Goal: Task Accomplishment & Management: Manage account settings

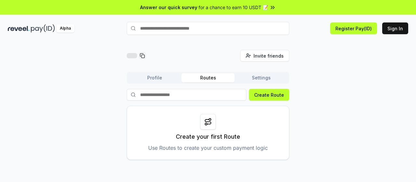
click at [325, 65] on div "Invite friends Invite Profile Routes Settings Create Route Create your first Ro…" at bounding box center [208, 105] width 400 height 110
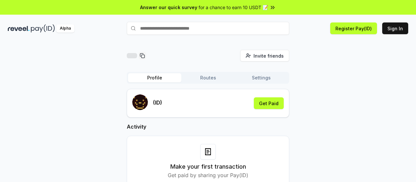
click at [154, 80] on button "Profile" at bounding box center [154, 77] width 53 height 9
click at [83, 92] on div "Invite friends Invite Profile Routes Settings (ID) Get Paid Activity Make your …" at bounding box center [208, 124] width 400 height 148
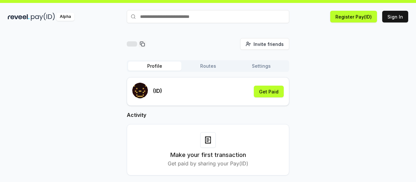
scroll to position [19, 0]
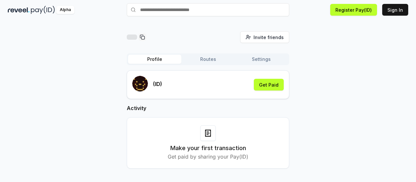
click at [228, 87] on div "(ID) Get Paid" at bounding box center [207, 85] width 151 height 18
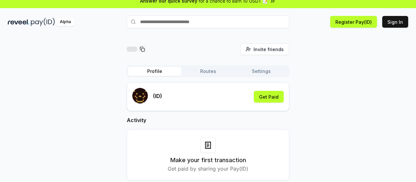
scroll to position [0, 0]
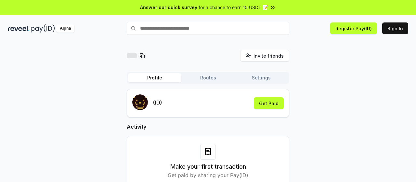
click at [265, 77] on button "Settings" at bounding box center [261, 77] width 53 height 9
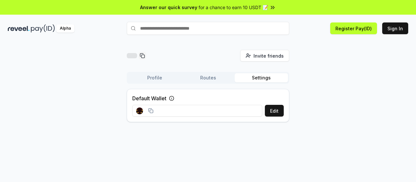
click at [337, 69] on div "Invite friends Invite Profile Routes Settings Default Wallet Edit" at bounding box center [208, 88] width 400 height 77
drag, startPoint x: 337, startPoint y: 67, endPoint x: 365, endPoint y: 55, distance: 30.0
click at [365, 55] on div "Invite friends Invite Profile Routes Settings Default Wallet Edit" at bounding box center [208, 88] width 400 height 77
drag, startPoint x: 342, startPoint y: 55, endPoint x: 370, endPoint y: 54, distance: 28.6
click at [370, 54] on div "Invite friends Invite Profile Routes Settings Default Wallet Edit" at bounding box center [208, 88] width 400 height 77
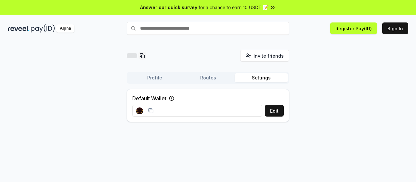
drag, startPoint x: 349, startPoint y: 56, endPoint x: 359, endPoint y: 56, distance: 10.7
click at [359, 56] on div "Invite friends Invite Profile Routes Settings Default Wallet Edit" at bounding box center [208, 88] width 400 height 77
drag, startPoint x: 359, startPoint y: 56, endPoint x: 382, endPoint y: 56, distance: 22.1
click at [382, 56] on div "Invite friends Invite Profile Routes Settings Default Wallet Edit" at bounding box center [208, 88] width 400 height 77
click at [395, 29] on button "Sign In" at bounding box center [395, 28] width 26 height 12
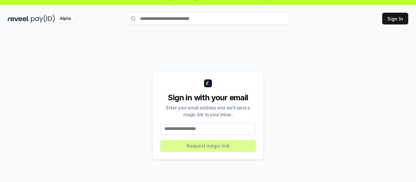
scroll to position [19, 0]
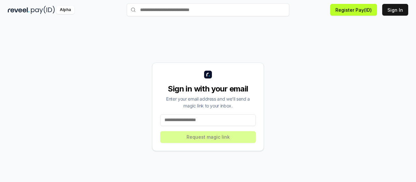
click at [219, 118] on input at bounding box center [208, 120] width 96 height 12
click at [215, 119] on input at bounding box center [208, 120] width 96 height 12
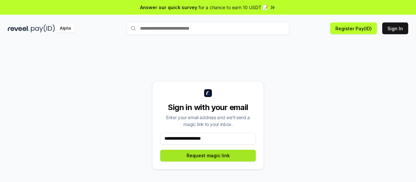
type input "**********"
click at [230, 159] on button "Request magic link" at bounding box center [208, 155] width 96 height 12
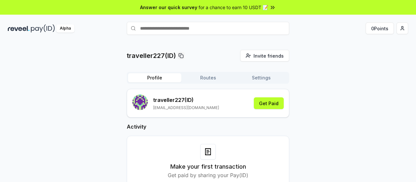
click at [367, 76] on div "traveller227(ID) Invite friends Invite Profile Routes Settings traveller227 (ID…" at bounding box center [208, 124] width 400 height 148
click at [404, 28] on html "Answer our quick survey for a chance to earn 10 USDT 📝 Alpha 0 Points traveller…" at bounding box center [208, 91] width 416 height 182
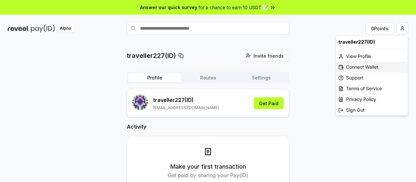
click at [367, 65] on div "Connect Wallet" at bounding box center [372, 66] width 72 height 11
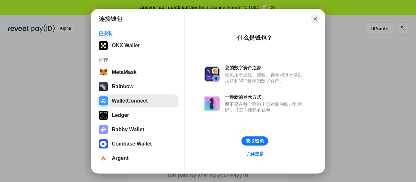
click at [149, 101] on button "WalletConnect" at bounding box center [138, 100] width 82 height 13
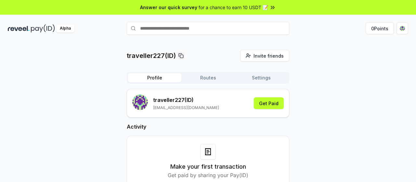
click at [338, 65] on div "traveller227(ID) Invite friends Invite Profile Routes Settings traveller227 (ID…" at bounding box center [208, 124] width 400 height 148
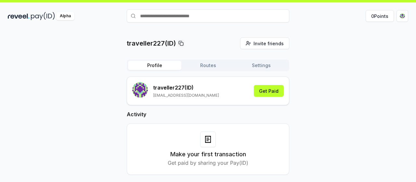
scroll to position [19, 0]
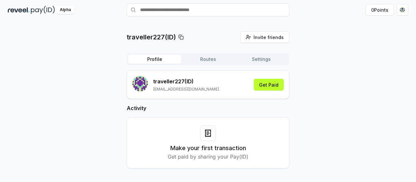
click at [325, 79] on div "traveller227(ID) Invite friends Invite Profile Routes Settings traveller227 (ID…" at bounding box center [208, 105] width 400 height 148
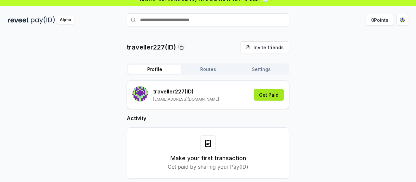
scroll to position [0, 0]
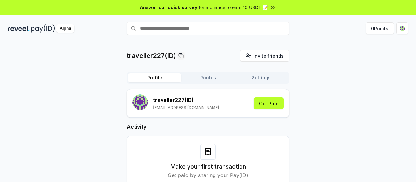
drag, startPoint x: 325, startPoint y: 27, endPoint x: 339, endPoint y: 24, distance: 14.0
click at [339, 24] on div "0 Points" at bounding box center [348, 28] width 119 height 12
drag, startPoint x: 339, startPoint y: 24, endPoint x: 342, endPoint y: 20, distance: 4.6
click at [342, 20] on div "Alpha 0 Points" at bounding box center [208, 28] width 416 height 17
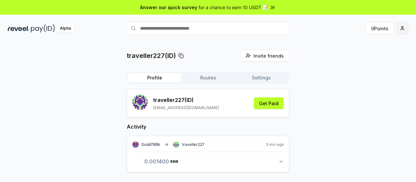
click at [404, 27] on html "Answer our quick survey for a chance to earn 10 USDT 📝 Alpha 0 Points traveller…" at bounding box center [208, 91] width 416 height 182
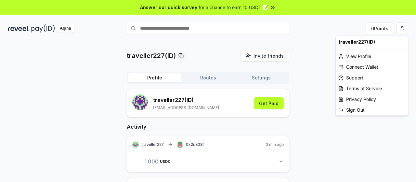
click at [320, 71] on html "Answer our quick survey for a chance to earn 10 USDT 📝 Alpha 0 Points traveller…" at bounding box center [208, 91] width 416 height 182
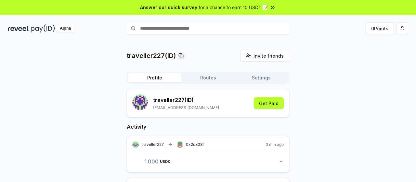
click at [282, 161] on icon "button" at bounding box center [280, 161] width 5 height 5
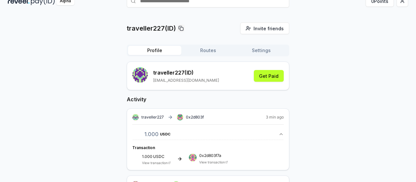
scroll to position [65, 0]
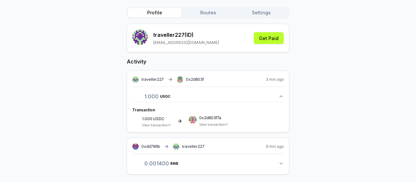
click at [281, 97] on icon "button" at bounding box center [280, 96] width 5 height 5
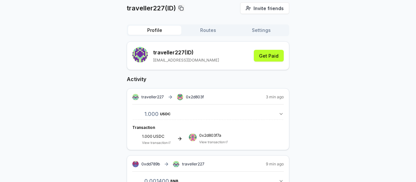
scroll to position [42, 0]
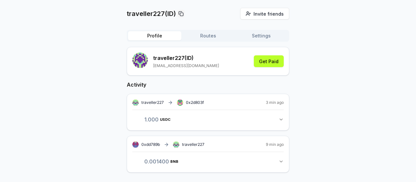
click at [310, 89] on div "traveller227(ID) Invite friends Invite Profile Routes Settings traveller227 (ID…" at bounding box center [208, 95] width 400 height 175
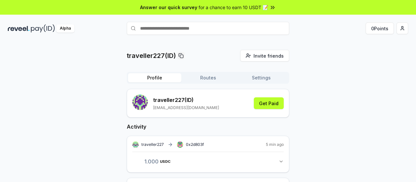
click at [64, 25] on div "Alpha" at bounding box center [65, 28] width 18 height 8
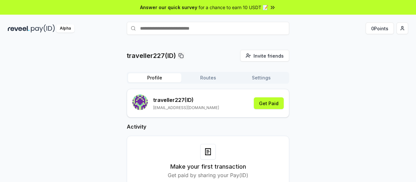
drag, startPoint x: 233, startPoint y: 39, endPoint x: 210, endPoint y: 38, distance: 23.1
click at [210, 38] on div "traveller227(ID) Invite friends Invite Profile Routes Settings traveller227 (ID…" at bounding box center [208, 118] width 416 height 163
drag, startPoint x: 210, startPoint y: 38, endPoint x: 188, endPoint y: 38, distance: 22.7
click at [188, 38] on div "traveller227(ID) Invite friends Invite Profile Routes Settings traveller227 (ID…" at bounding box center [208, 118] width 416 height 163
drag, startPoint x: 188, startPoint y: 38, endPoint x: 182, endPoint y: 39, distance: 5.2
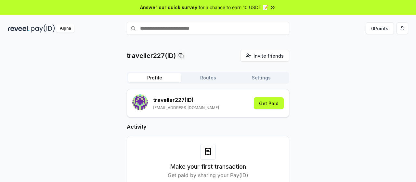
click at [182, 39] on div "traveller227(ID) Invite friends Invite Profile Routes Settings traveller227 (ID…" at bounding box center [208, 118] width 416 height 163
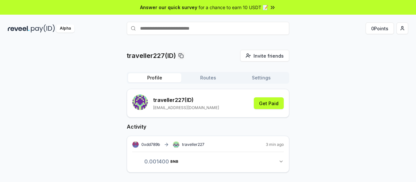
drag, startPoint x: 265, startPoint y: 30, endPoint x: 219, endPoint y: 38, distance: 47.4
click at [219, 38] on div "traveller227(ID) Invite friends Invite Profile Routes Settings traveller227 (ID…" at bounding box center [208, 118] width 416 height 163
drag, startPoint x: 219, startPoint y: 38, endPoint x: 206, endPoint y: 39, distance: 12.4
click at [206, 39] on div "traveller227(ID) Invite friends Invite Profile Routes Settings traveller227 (ID…" at bounding box center [208, 118] width 416 height 163
drag, startPoint x: 206, startPoint y: 39, endPoint x: 191, endPoint y: 38, distance: 15.3
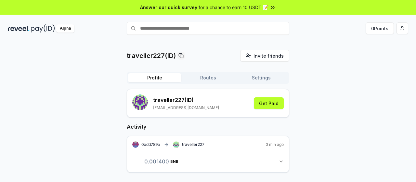
click at [190, 40] on div "traveller227(ID) Invite friends Invite Profile Routes Settings traveller227 (ID…" at bounding box center [208, 118] width 416 height 163
click at [404, 25] on html "Answer our quick survey for a chance to earn 10 USDT 📝 Alpha 0 Points traveller…" at bounding box center [208, 91] width 416 height 182
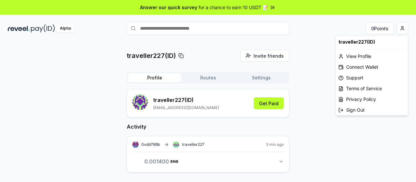
click at [278, 34] on html "Answer our quick survey for a chance to earn 10 USDT 📝 Alpha 0 Points traveller…" at bounding box center [208, 91] width 416 height 182
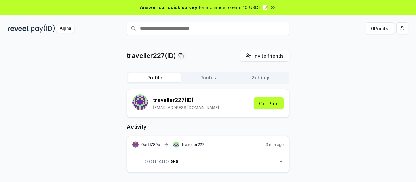
click at [243, 38] on div "traveller227(ID) Invite friends Invite Profile Routes Settings traveller227 (ID…" at bounding box center [208, 118] width 416 height 163
click at [205, 49] on div "traveller227(ID) Invite friends Invite Profile Routes Settings traveller227 (ID…" at bounding box center [208, 118] width 416 height 163
click at [262, 77] on button "Settings" at bounding box center [261, 77] width 53 height 9
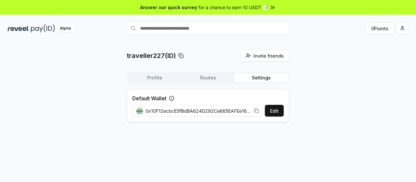
click at [204, 75] on button "Routes" at bounding box center [207, 77] width 53 height 9
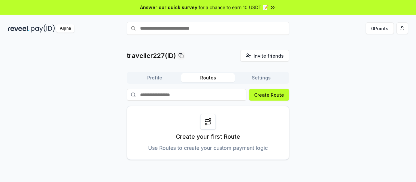
drag, startPoint x: 228, startPoint y: 43, endPoint x: 213, endPoint y: 44, distance: 15.0
click at [213, 44] on div "traveller227(ID) Invite friends Invite Profile Routes Settings Create Route Cre…" at bounding box center [208, 118] width 416 height 163
drag, startPoint x: 213, startPoint y: 44, endPoint x: 206, endPoint y: 41, distance: 7.4
click at [206, 41] on div "traveller227(ID) Invite friends Invite Profile Routes Settings Create Route Cre…" at bounding box center [208, 118] width 416 height 163
drag, startPoint x: 206, startPoint y: 41, endPoint x: 200, endPoint y: 39, distance: 6.6
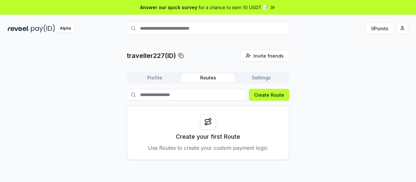
click at [201, 39] on div "traveller227(ID) Invite friends Invite Profile Routes Settings Create Route Cre…" at bounding box center [208, 118] width 416 height 163
drag, startPoint x: 200, startPoint y: 39, endPoint x: 195, endPoint y: 27, distance: 12.8
click at [195, 37] on div "traveller227(ID) Invite friends Invite Profile Routes Settings Create Route Cre…" at bounding box center [208, 118] width 416 height 163
click at [194, 26] on input "text" at bounding box center [208, 28] width 162 height 13
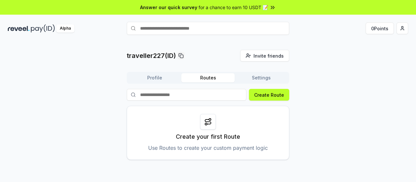
click at [202, 44] on div "traveller227(ID) Invite friends Invite Profile Routes Settings Create Route Cre…" at bounding box center [208, 118] width 416 height 163
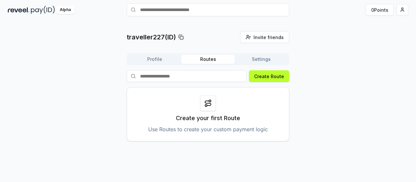
click at [157, 56] on button "Profile" at bounding box center [154, 59] width 53 height 9
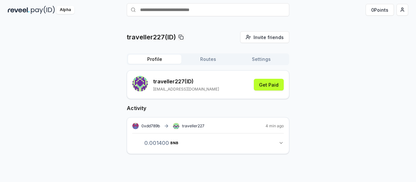
click at [214, 22] on div "traveller227(ID) Invite friends Invite Profile Routes Settings traveller227 (ID…" at bounding box center [208, 99] width 416 height 163
click at [194, 30] on div "traveller227(ID) Invite friends Invite Profile Routes Settings traveller227 (ID…" at bounding box center [208, 99] width 416 height 163
click at [277, 141] on button "0.001400 BNB 0.0014 BNB" at bounding box center [207, 142] width 151 height 11
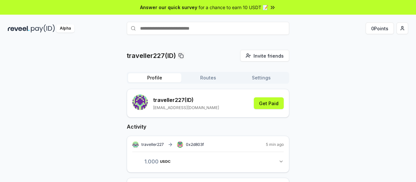
drag, startPoint x: 0, startPoint y: 0, endPoint x: 351, endPoint y: 17, distance: 351.1
click at [351, 17] on div "Answer our quick survey for a chance to earn 10 USDT 📝 Alpha 0 Points traveller…" at bounding box center [208, 100] width 416 height 200
click at [383, 29] on button "0 Points" at bounding box center [380, 28] width 28 height 12
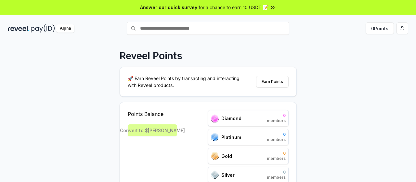
click at [343, 95] on div "Reveel Points 🚀 Earn Reveel Points by transacting and interacting with Reveel p…" at bounding box center [208, 118] width 416 height 163
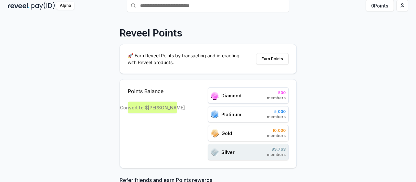
scroll to position [32, 0]
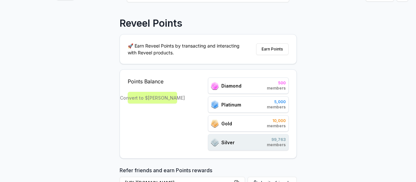
click at [163, 100] on div "Convert to $[PERSON_NAME]" at bounding box center [152, 98] width 49 height 12
click at [153, 83] on span "Points Balance" at bounding box center [152, 81] width 49 height 8
click at [171, 80] on span "Points Balance" at bounding box center [152, 81] width 49 height 8
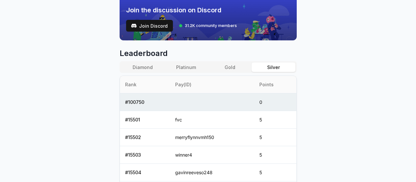
scroll to position [227, 0]
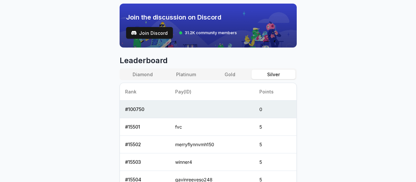
click at [149, 73] on button "Diamond" at bounding box center [143, 74] width 44 height 9
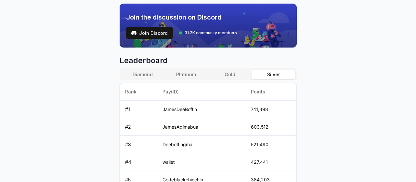
click at [277, 71] on button "Silver" at bounding box center [274, 74] width 44 height 9
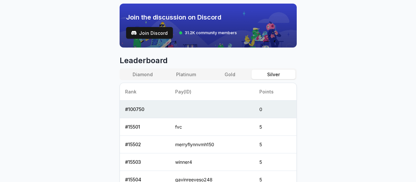
click at [374, 51] on body "Answer our quick survey for a chance to earn 10 USDT 📝 Alpha 0 Points Reveel Po…" at bounding box center [208, 91] width 416 height 182
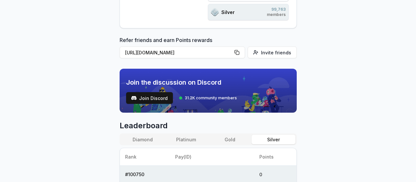
scroll to position [65, 0]
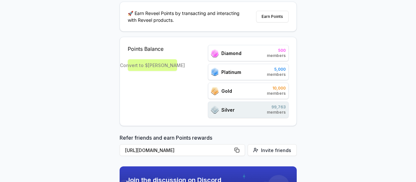
drag, startPoint x: 351, startPoint y: 64, endPoint x: 363, endPoint y: 54, distance: 16.4
click at [363, 54] on div "Reveel Points 🚀 Earn Reveel Points by transacting and interacting with Reveel p…" at bounding box center [208, 53] width 416 height 163
drag, startPoint x: 363, startPoint y: 54, endPoint x: 369, endPoint y: 47, distance: 8.3
click at [369, 47] on div "Reveel Points 🚀 Earn Reveel Points by transacting and interacting with Reveel p…" at bounding box center [208, 53] width 416 height 163
drag, startPoint x: 369, startPoint y: 47, endPoint x: 387, endPoint y: 32, distance: 23.8
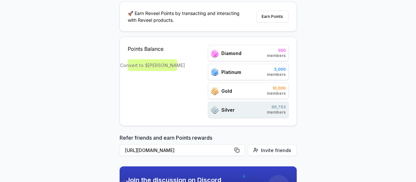
click at [387, 33] on div "Reveel Points 🚀 Earn Reveel Points by transacting and interacting with Reveel p…" at bounding box center [208, 53] width 416 height 163
click at [389, 27] on div "Reveel Points 🚀 Earn Reveel Points by transacting and interacting with Reveel p…" at bounding box center [208, 53] width 416 height 163
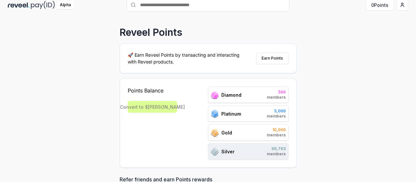
scroll to position [0, 0]
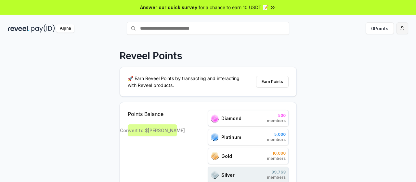
click at [400, 28] on html "Answer our quick survey for a chance to earn 10 USDT 📝 Alpha 0 Points Reveel Po…" at bounding box center [208, 91] width 416 height 182
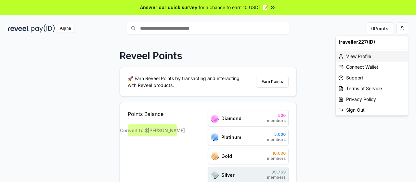
click at [375, 56] on div "View Profile" at bounding box center [372, 56] width 72 height 11
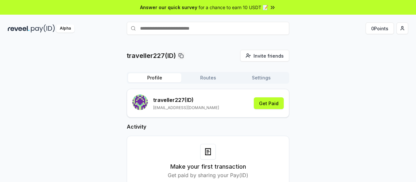
drag, startPoint x: 0, startPoint y: 0, endPoint x: 238, endPoint y: 31, distance: 239.9
click at [238, 31] on input "text" at bounding box center [208, 28] width 162 height 13
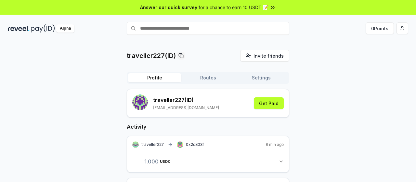
drag, startPoint x: 238, startPoint y: 31, endPoint x: 215, endPoint y: 31, distance: 22.7
click at [215, 31] on input "text" at bounding box center [208, 28] width 162 height 13
drag, startPoint x: 215, startPoint y: 31, endPoint x: 152, endPoint y: 32, distance: 62.7
click at [197, 32] on input "text" at bounding box center [208, 28] width 162 height 13
click at [37, 28] on img at bounding box center [43, 28] width 24 height 8
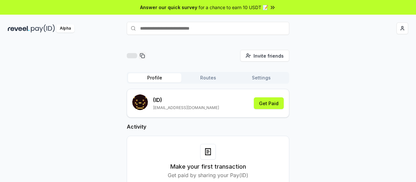
click at [104, 23] on div "Alpha" at bounding box center [208, 28] width 416 height 17
